Goal: Information Seeking & Learning: Learn about a topic

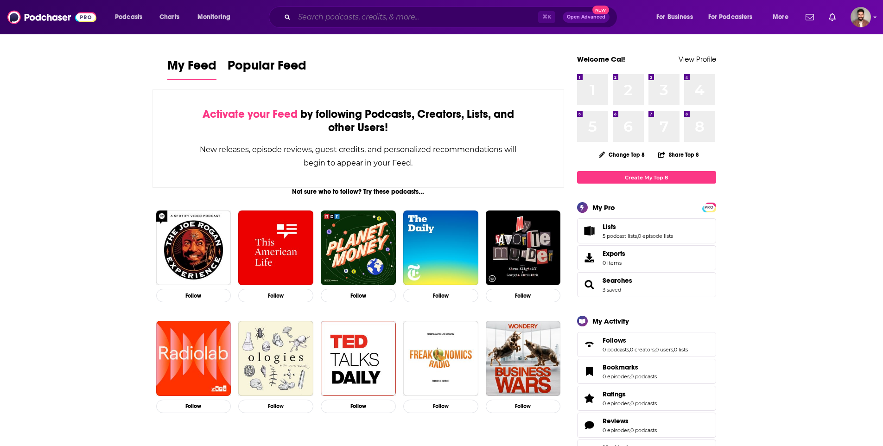
click at [397, 20] on input "Search podcasts, credits, & more..." at bounding box center [416, 17] width 244 height 15
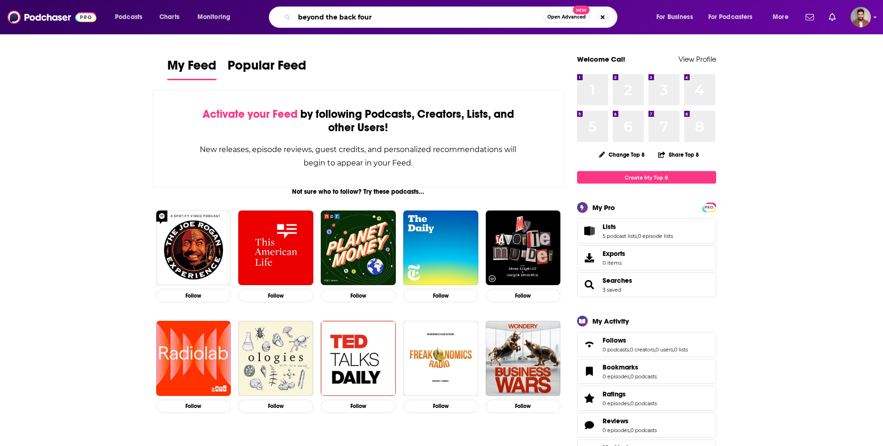
type input "beyond the back four"
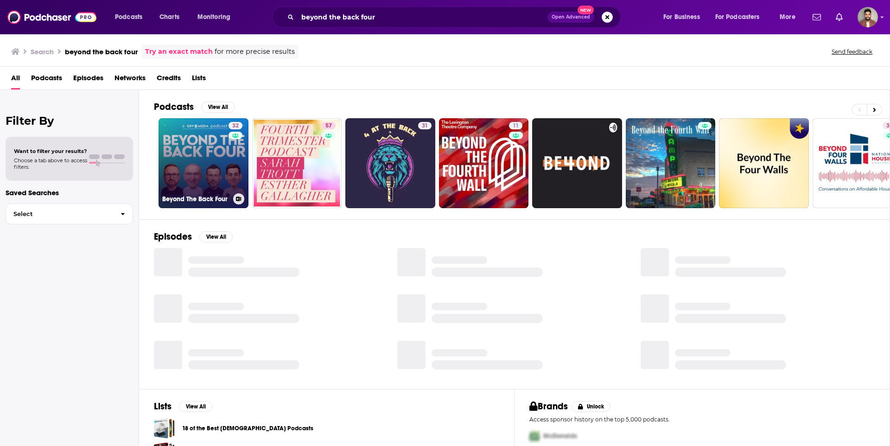
click at [227, 180] on link "32 Beyond The Back Four" at bounding box center [203, 163] width 90 height 90
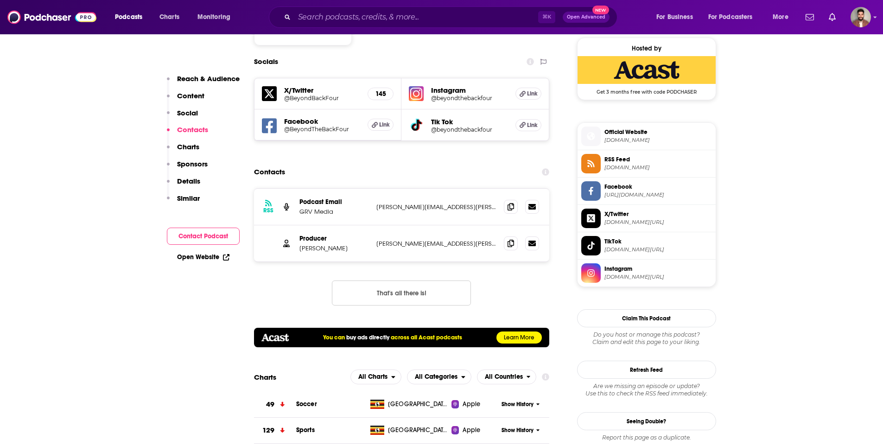
scroll to position [869, 0]
